Goal: Find specific page/section: Find specific page/section

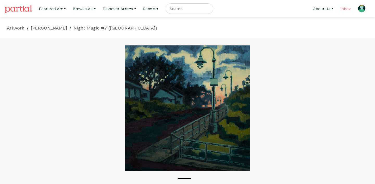
click at [345, 9] on link "Inbox" at bounding box center [346, 8] width 15 height 11
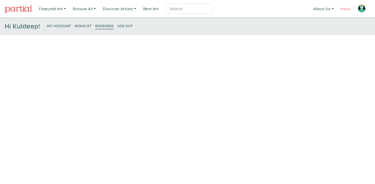
click at [344, 10] on link "Inbox" at bounding box center [346, 8] width 15 height 11
